Goal: Task Accomplishment & Management: Complete application form

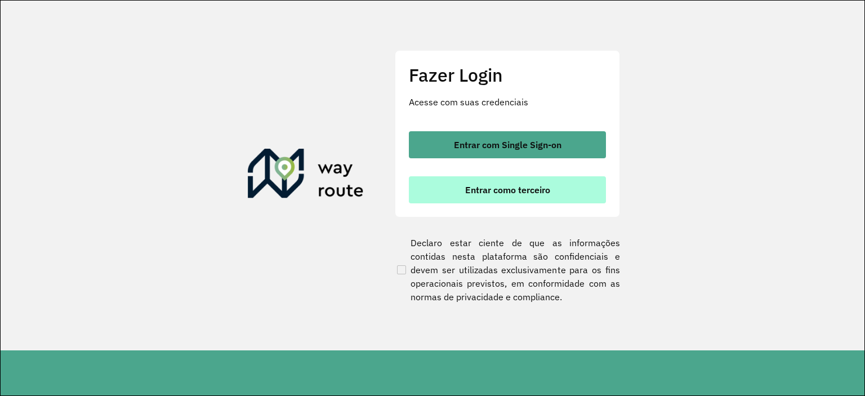
click at [462, 199] on button "Entrar como terceiro" at bounding box center [507, 189] width 197 height 27
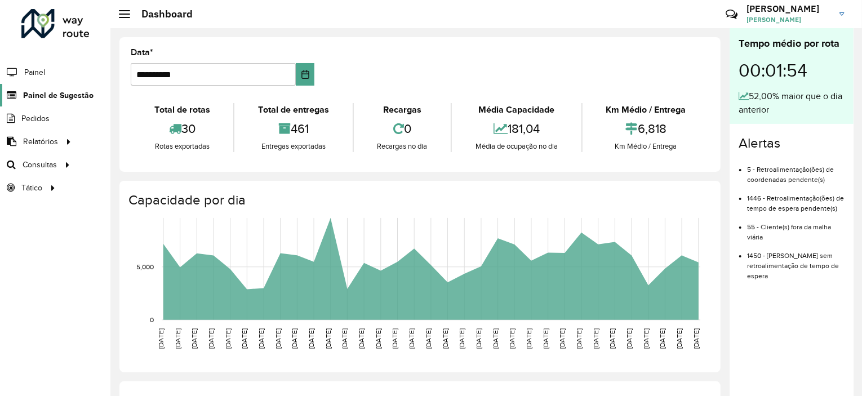
click at [50, 101] on link "Painel de Sugestão" at bounding box center [47, 95] width 94 height 23
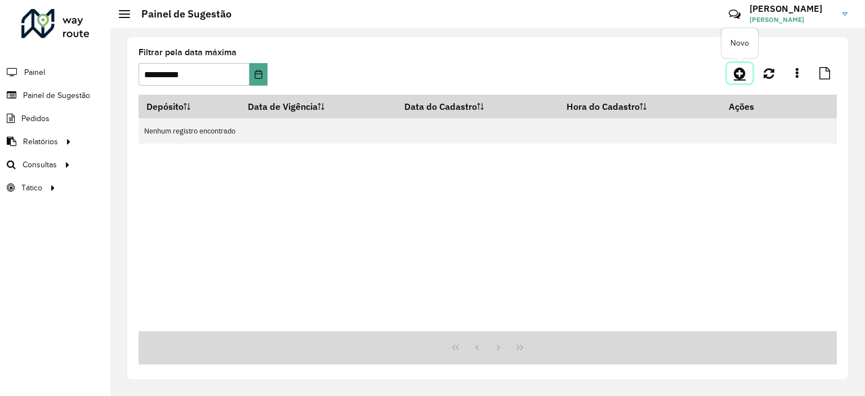
click at [740, 77] on icon at bounding box center [740, 73] width 12 height 14
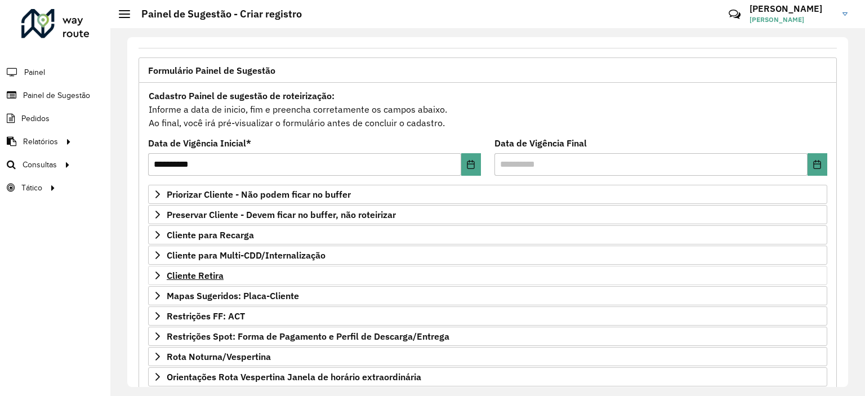
scroll to position [56, 0]
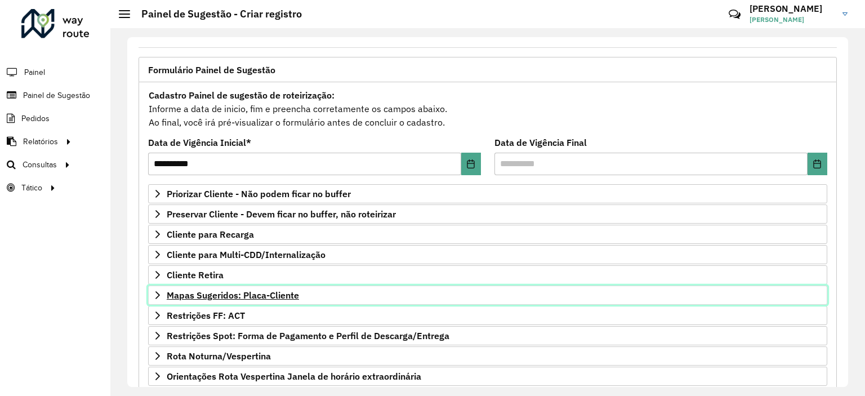
click at [198, 299] on span "Mapas Sugeridos: Placa-Cliente" at bounding box center [233, 295] width 132 height 9
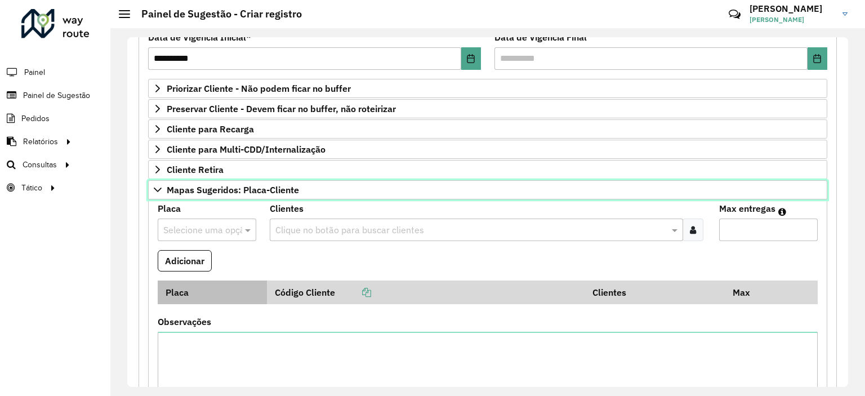
scroll to position [169, 0]
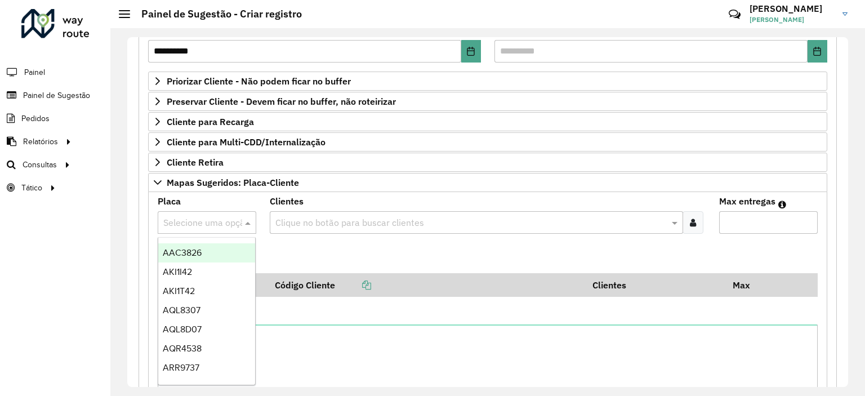
click at [210, 224] on input "text" at bounding box center [195, 223] width 65 height 14
type input "***"
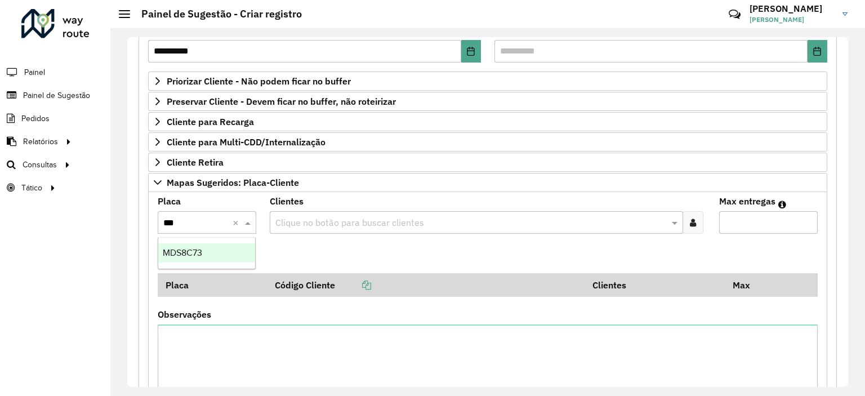
click at [210, 249] on div "MDS8C73" at bounding box center [206, 252] width 97 height 19
click at [353, 217] on input "text" at bounding box center [471, 223] width 396 height 14
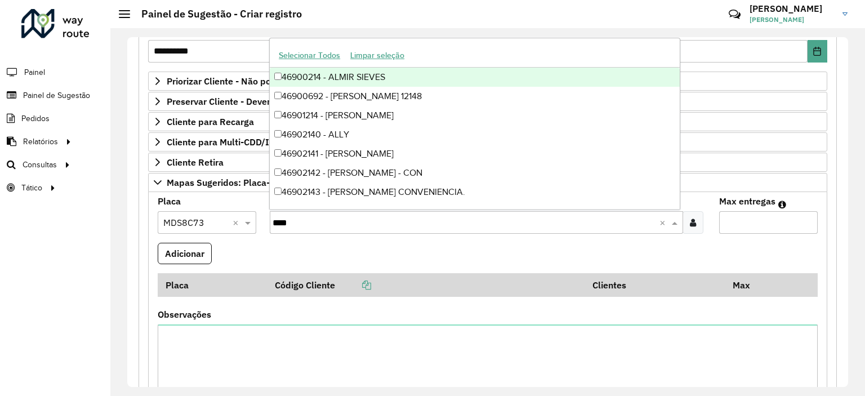
type input "*****"
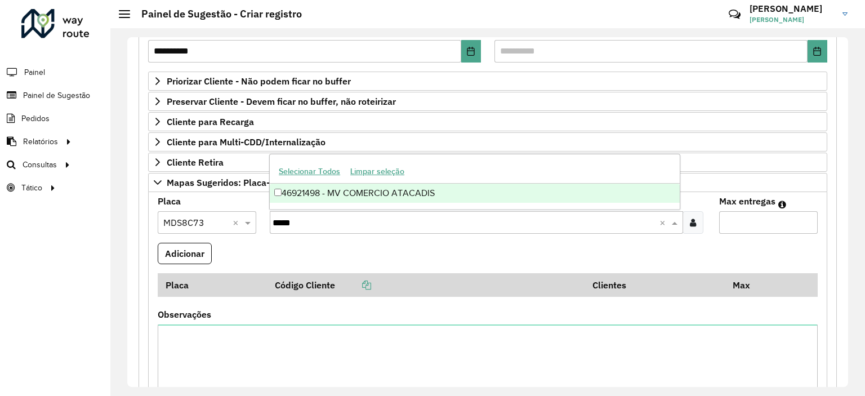
click at [364, 191] on div "46921498 - MV COMERCIO ATACADIS" at bounding box center [475, 193] width 410 height 19
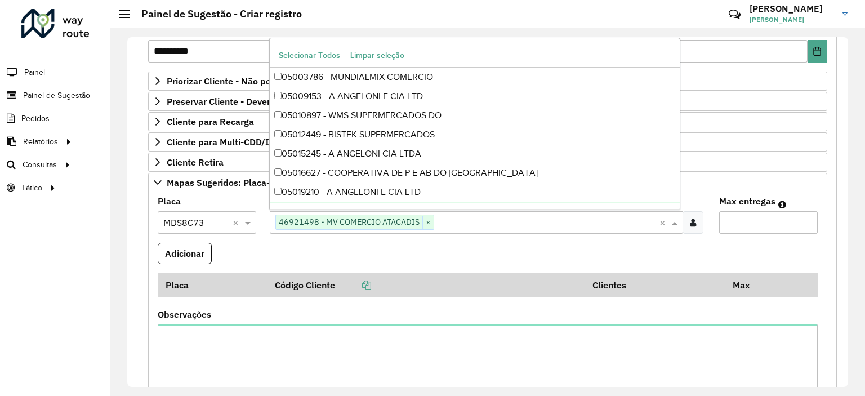
click at [744, 224] on input "Max entregas" at bounding box center [768, 222] width 99 height 23
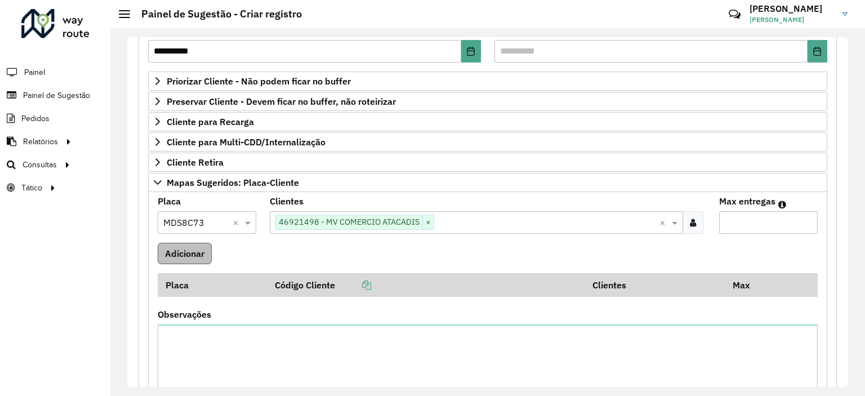
type input "*"
click at [181, 258] on button "Adicionar" at bounding box center [185, 253] width 54 height 21
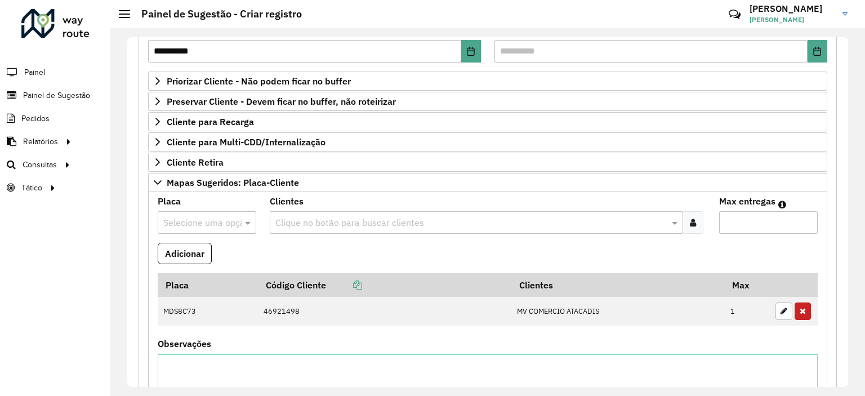
click at [304, 221] on input "text" at bounding box center [471, 223] width 396 height 14
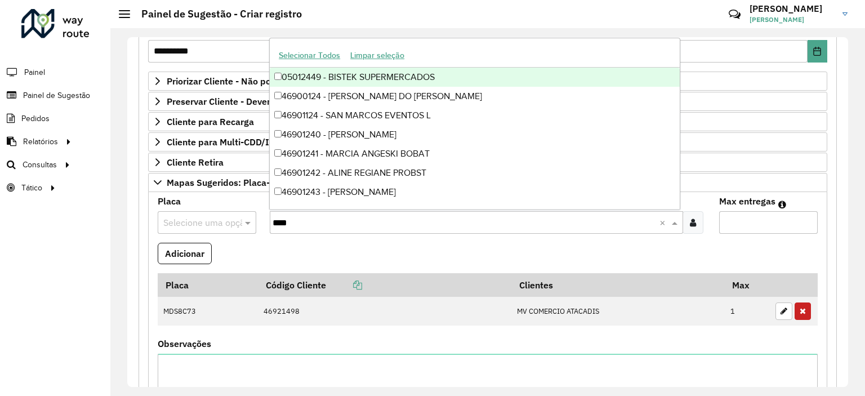
type input "*****"
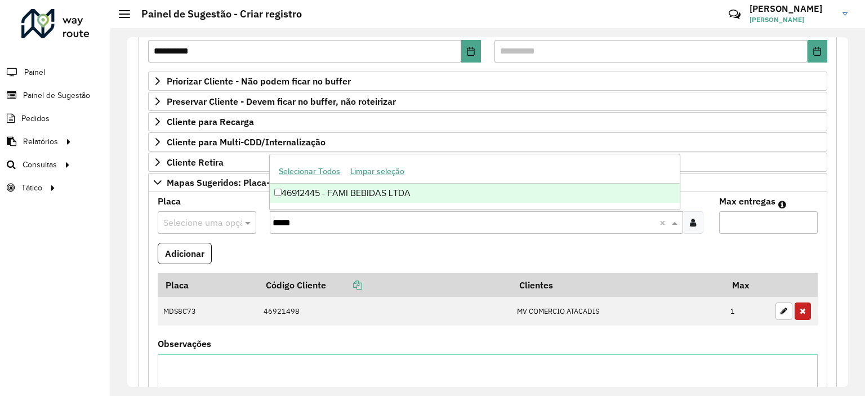
click at [313, 197] on div "46912445 - FAMI BEBIDAS LTDA" at bounding box center [475, 193] width 410 height 19
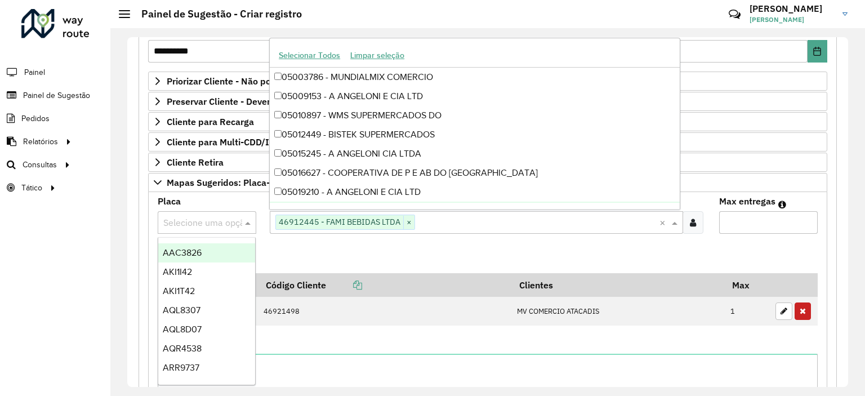
click at [210, 220] on input "text" at bounding box center [195, 223] width 65 height 14
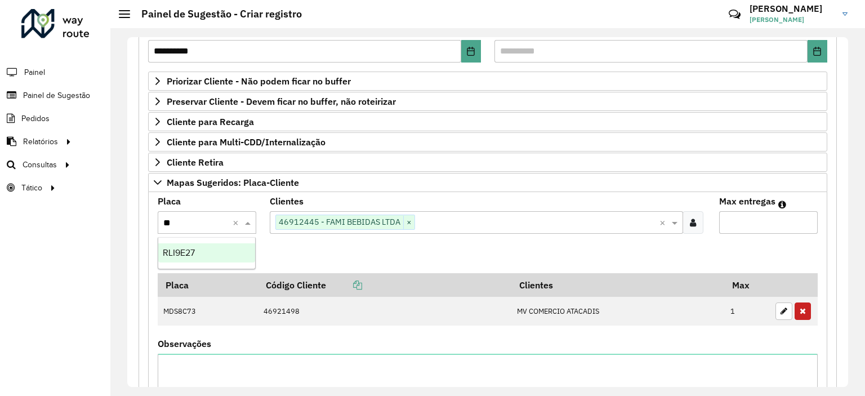
type input "***"
click at [203, 252] on div "RLI9E27" at bounding box center [206, 252] width 97 height 19
click at [767, 215] on input "Max entregas" at bounding box center [768, 222] width 99 height 23
type input "*"
click at [196, 252] on button "Adicionar" at bounding box center [185, 253] width 54 height 21
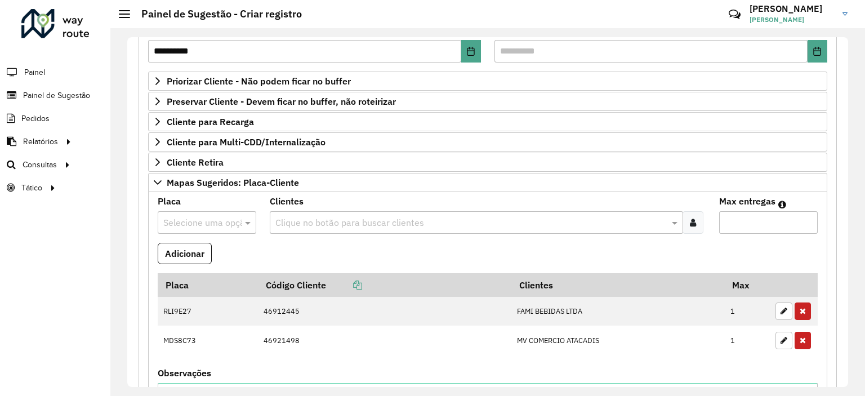
click at [221, 219] on input "text" at bounding box center [195, 223] width 65 height 14
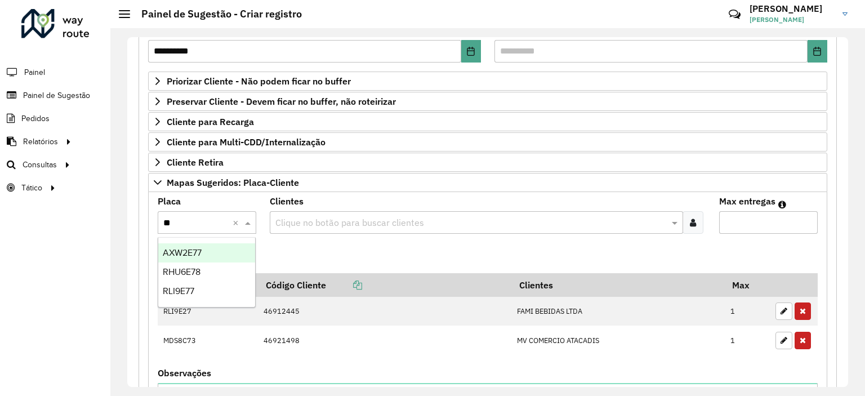
type input "***"
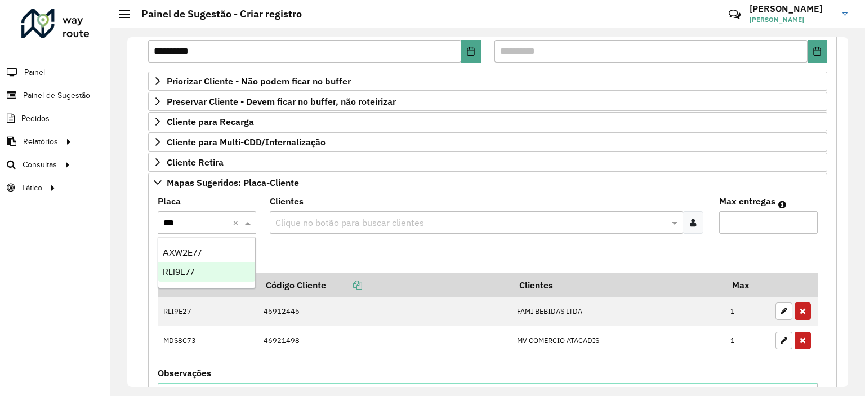
click at [185, 274] on span "RLI9E77" at bounding box center [179, 272] width 32 height 10
click at [297, 220] on input "text" at bounding box center [471, 223] width 396 height 14
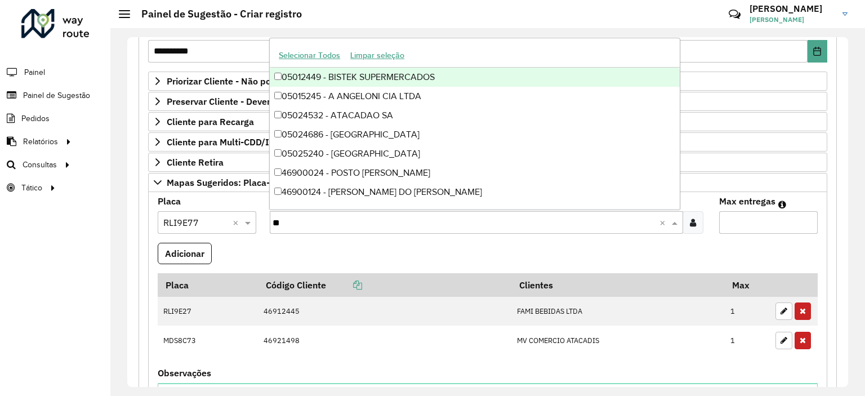
type input "*"
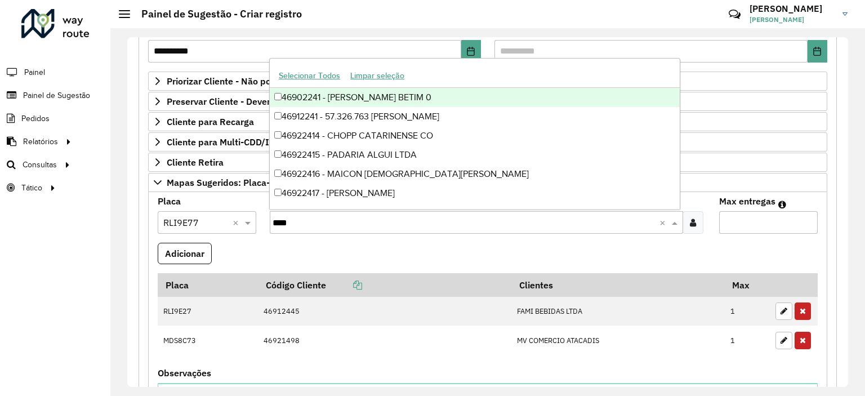
type input "*****"
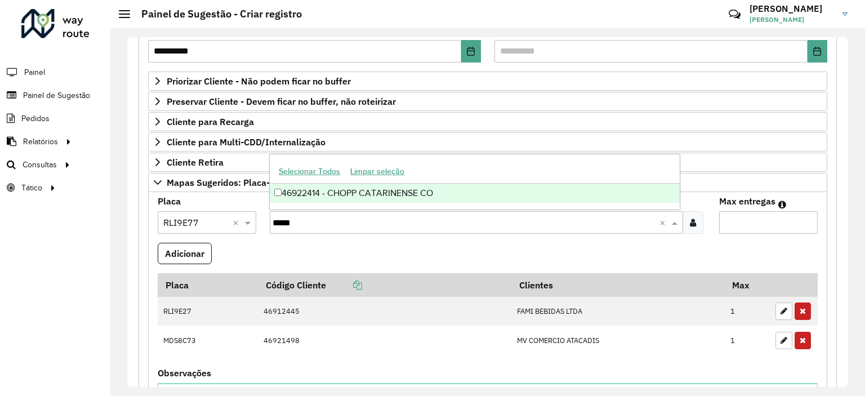
click at [358, 199] on div "46922414 - CHOPP CATARINENSE CO" at bounding box center [475, 193] width 410 height 19
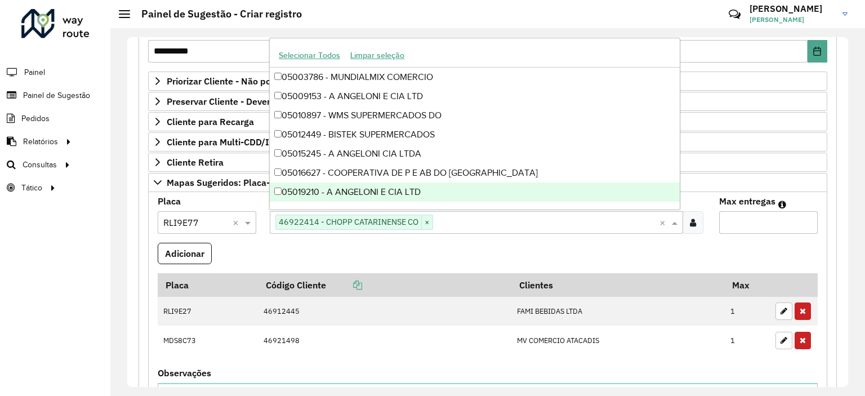
click at [747, 223] on input "Max entregas" at bounding box center [768, 222] width 99 height 23
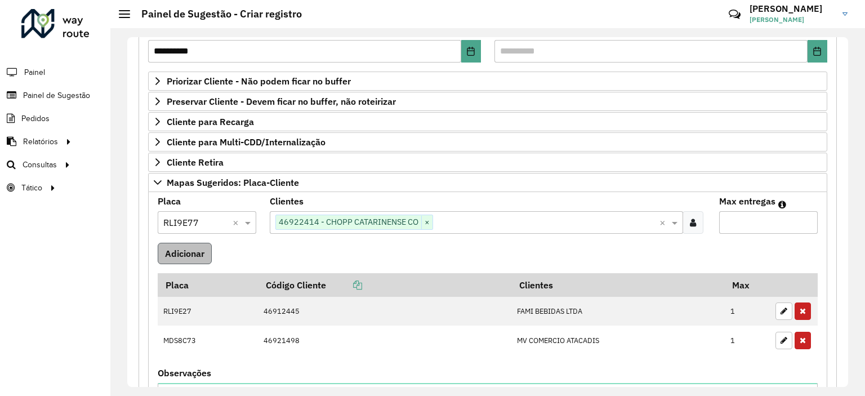
type input "*"
click at [196, 251] on button "Adicionar" at bounding box center [185, 253] width 54 height 21
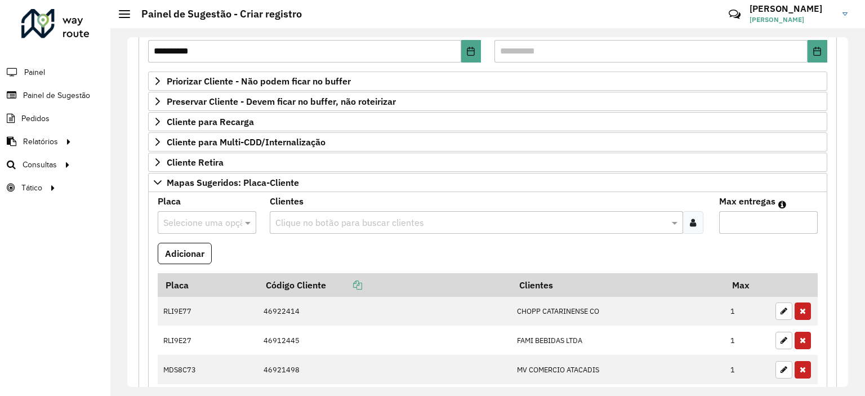
click at [311, 217] on input "text" at bounding box center [471, 223] width 396 height 14
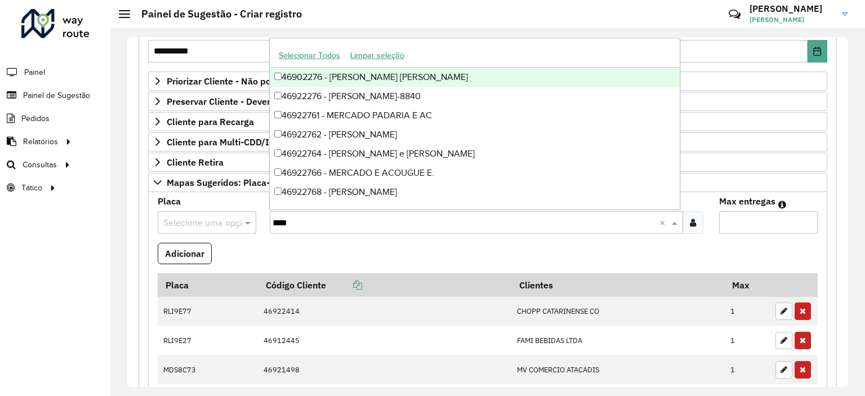
type input "*****"
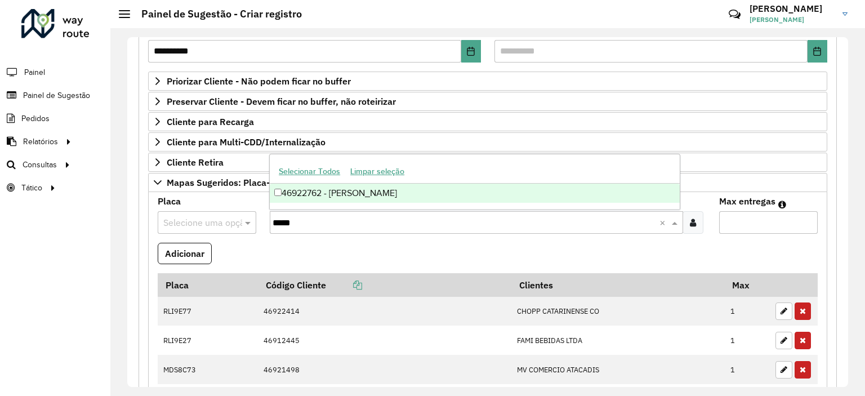
click at [323, 192] on div "46922762 - [PERSON_NAME]" at bounding box center [475, 193] width 410 height 19
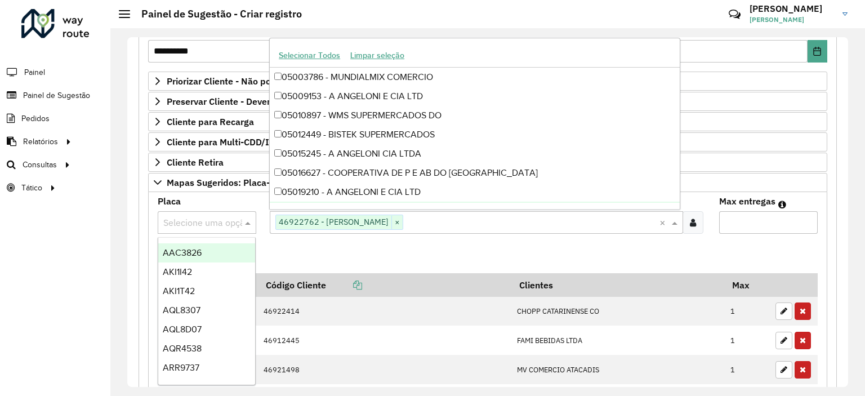
click at [204, 218] on input "text" at bounding box center [195, 223] width 65 height 14
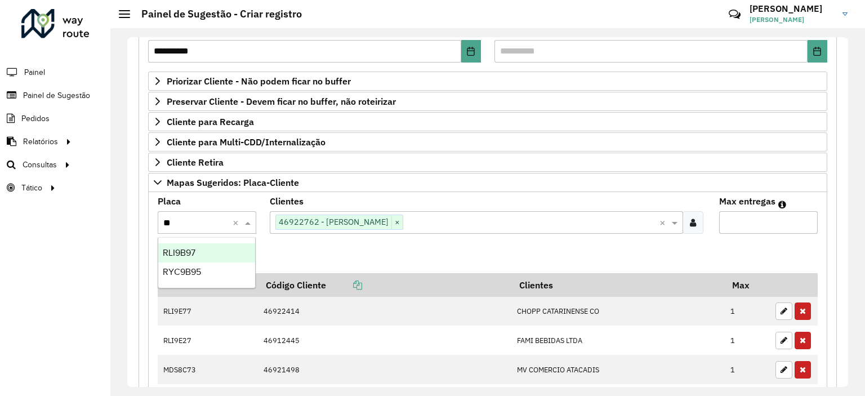
type input "***"
click at [215, 245] on div "RLI9B97" at bounding box center [206, 252] width 97 height 19
click at [746, 221] on input "Max entregas" at bounding box center [768, 222] width 99 height 23
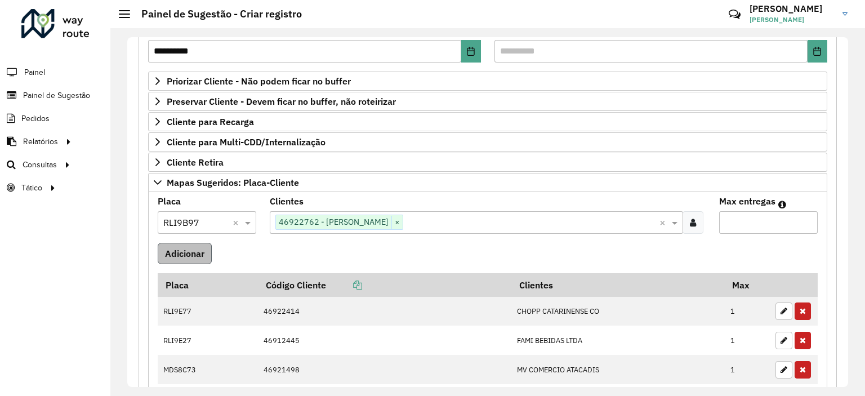
type input "*"
click at [179, 255] on button "Adicionar" at bounding box center [185, 253] width 54 height 21
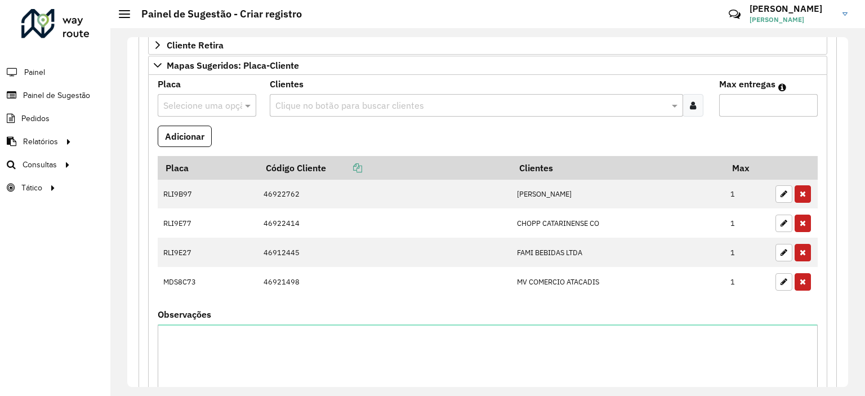
scroll to position [225, 0]
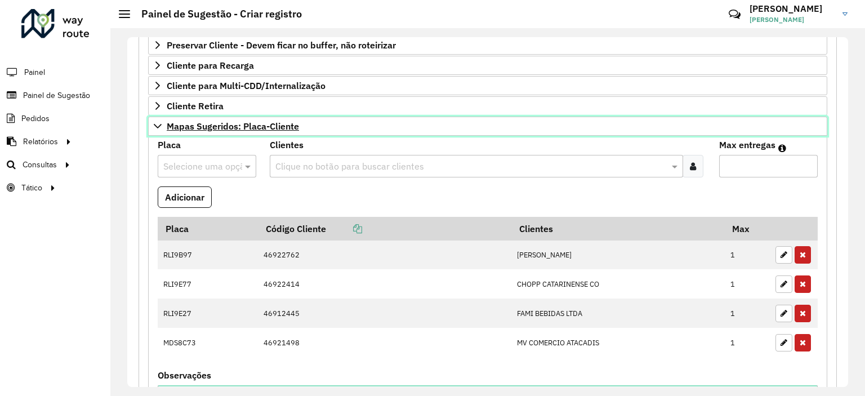
click at [183, 132] on link "Mapas Sugeridos: Placa-Cliente" at bounding box center [487, 126] width 679 height 19
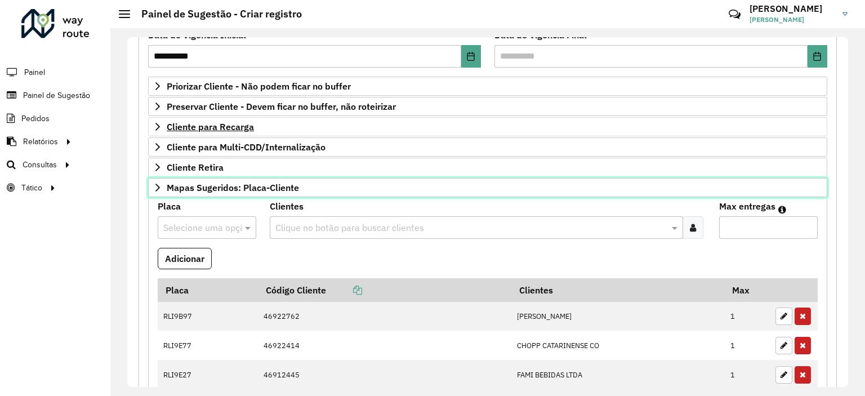
scroll to position [161, 0]
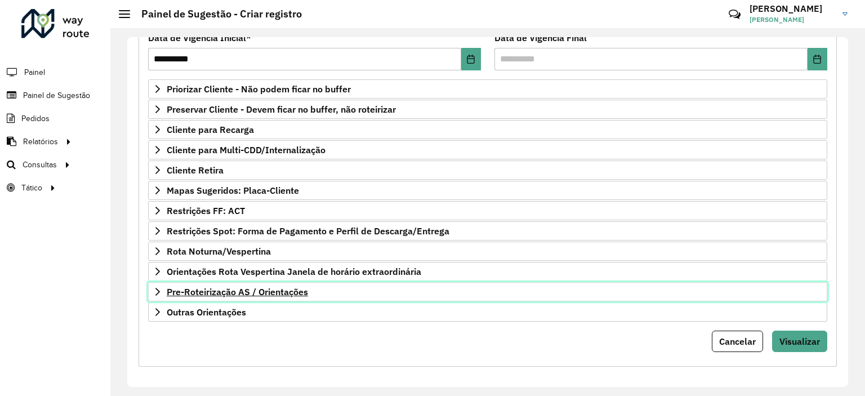
click at [210, 296] on link "Pre-Roteirização AS / Orientações" at bounding box center [487, 291] width 679 height 19
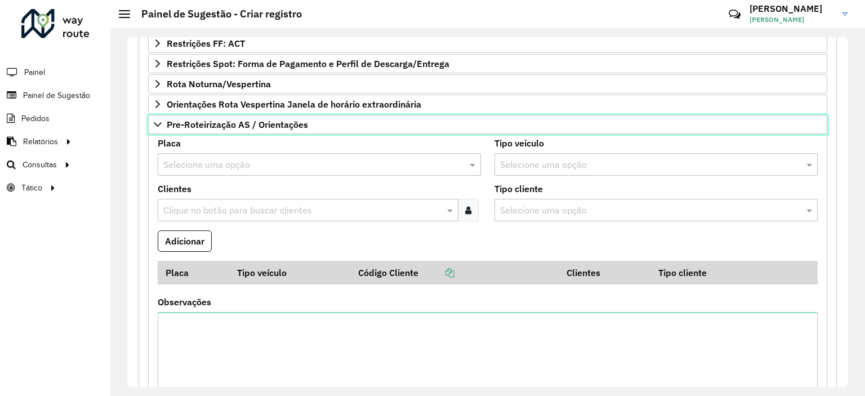
scroll to position [330, 0]
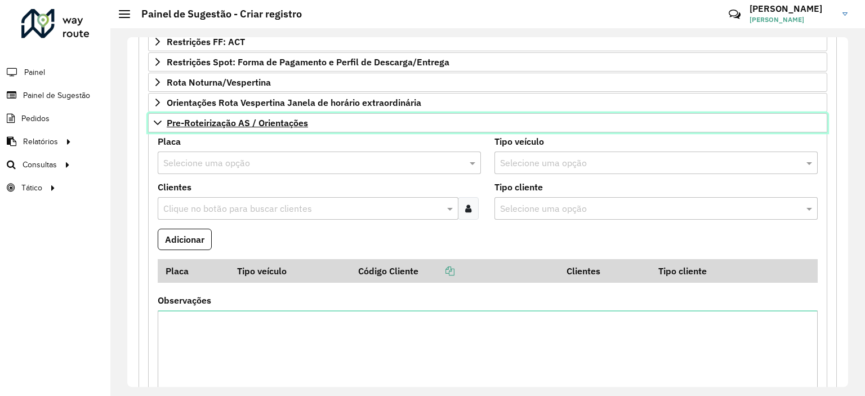
click at [159, 121] on icon at bounding box center [157, 122] width 9 height 9
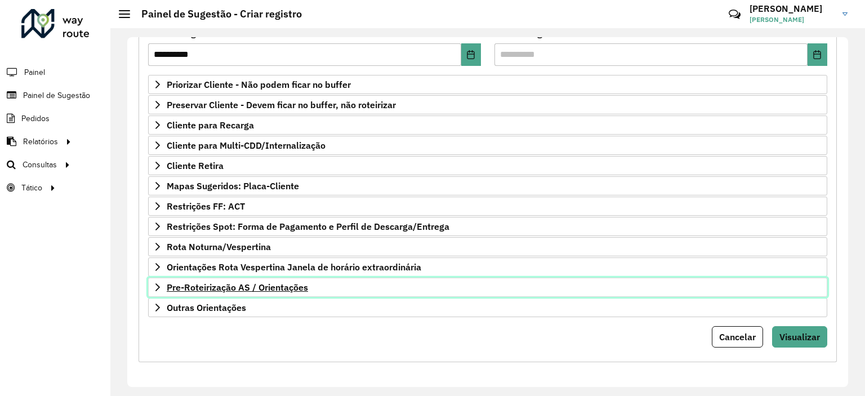
scroll to position [161, 0]
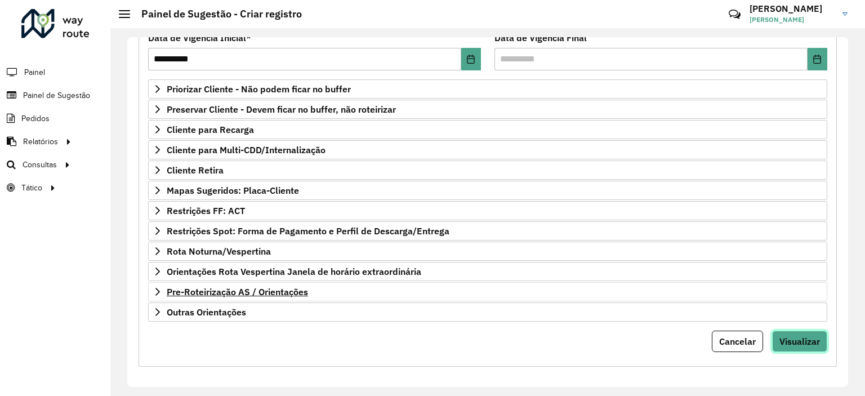
click at [792, 343] on span "Visualizar" at bounding box center [800, 341] width 41 height 11
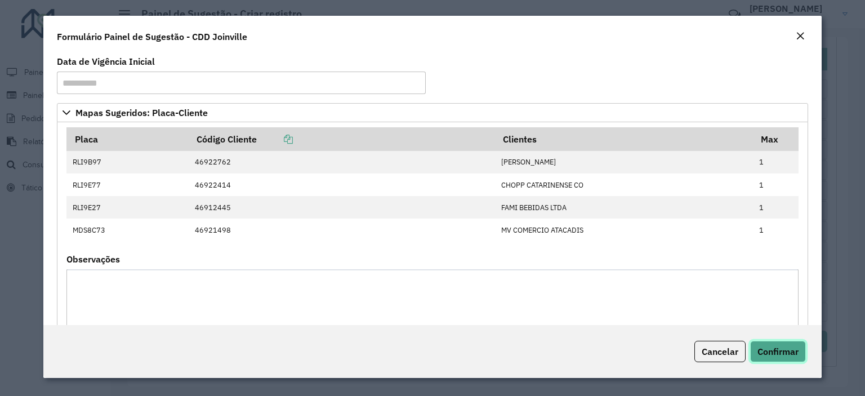
click at [764, 350] on span "Confirmar" at bounding box center [778, 351] width 41 height 11
